Goal: Check status: Check status

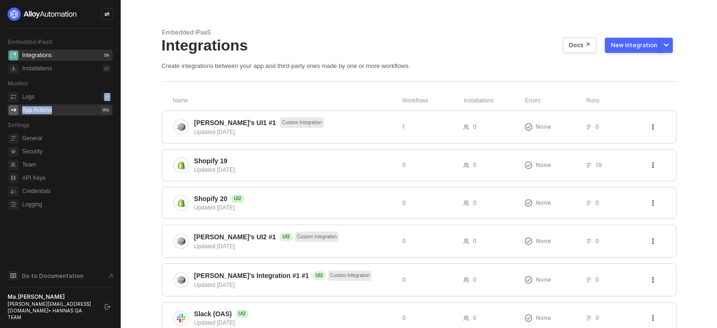
drag, startPoint x: 57, startPoint y: 94, endPoint x: 55, endPoint y: 107, distance: 13.8
click at [55, 107] on ul "Logs 26 App Actions 0 %" at bounding box center [60, 103] width 105 height 28
click at [55, 107] on div "App Actions 0 %" at bounding box center [66, 109] width 89 height 11
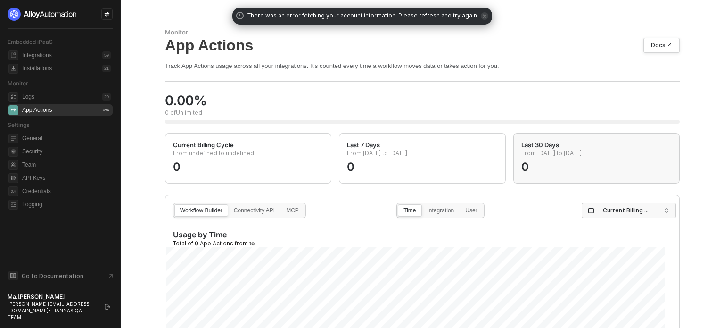
drag, startPoint x: 232, startPoint y: 154, endPoint x: 624, endPoint y: 156, distance: 391.7
click at [624, 156] on div "Current Billing Cycle From undefined to undefined 0 Last 7 Days From 2025-09-30…" at bounding box center [422, 158] width 522 height 50
click at [583, 159] on p "From 2025-09-06 to 2025-10-06" at bounding box center [596, 154] width 150 height 11
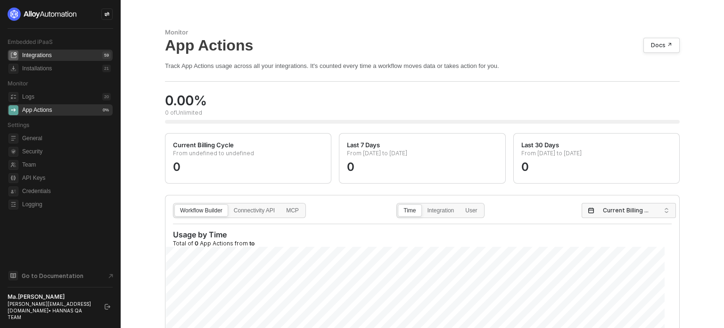
click at [25, 54] on div "Integrations" at bounding box center [37, 55] width 30 height 8
